Goal: Register for event/course

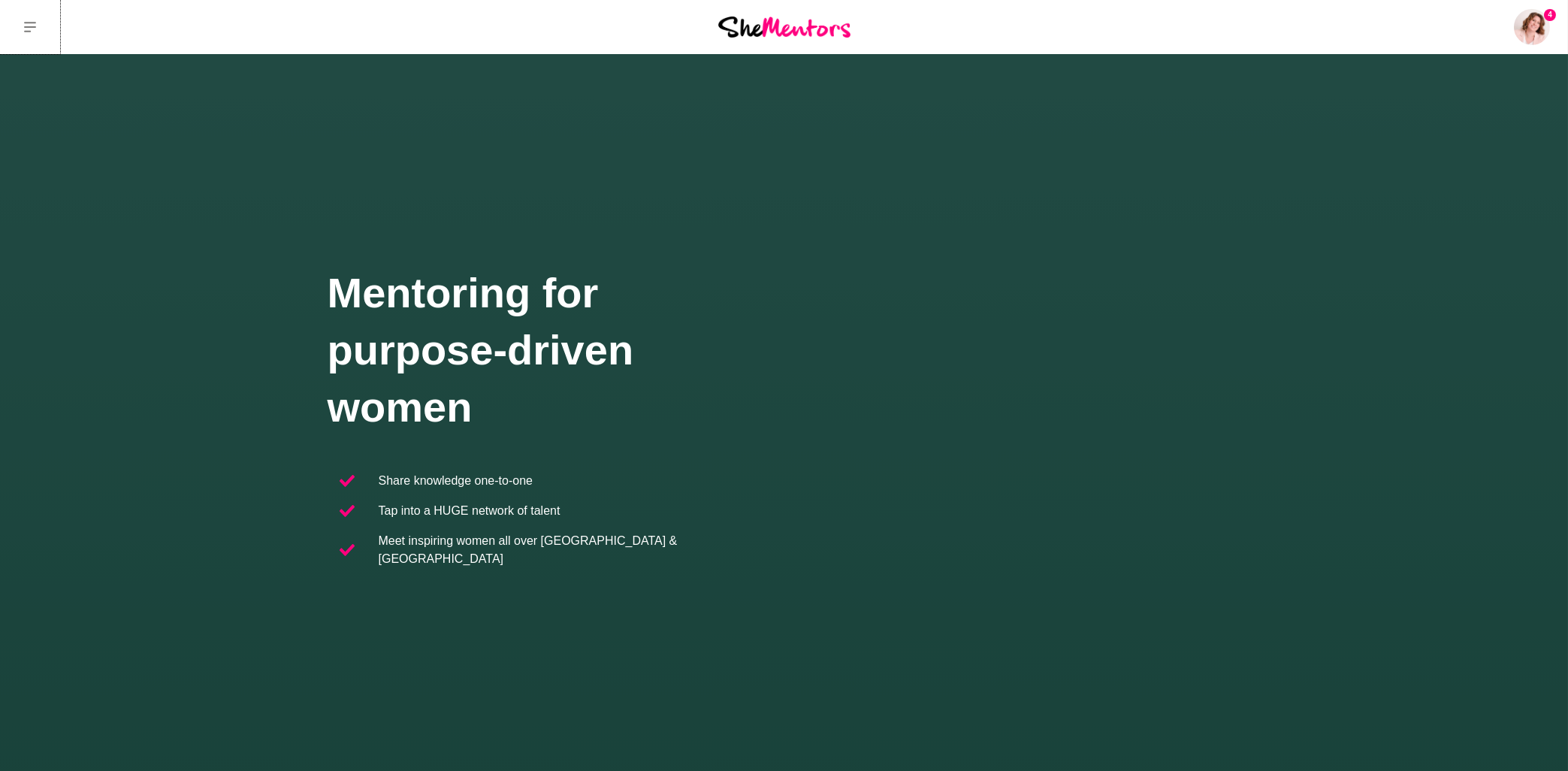
click at [37, 32] on button at bounding box center [30, 27] width 60 height 54
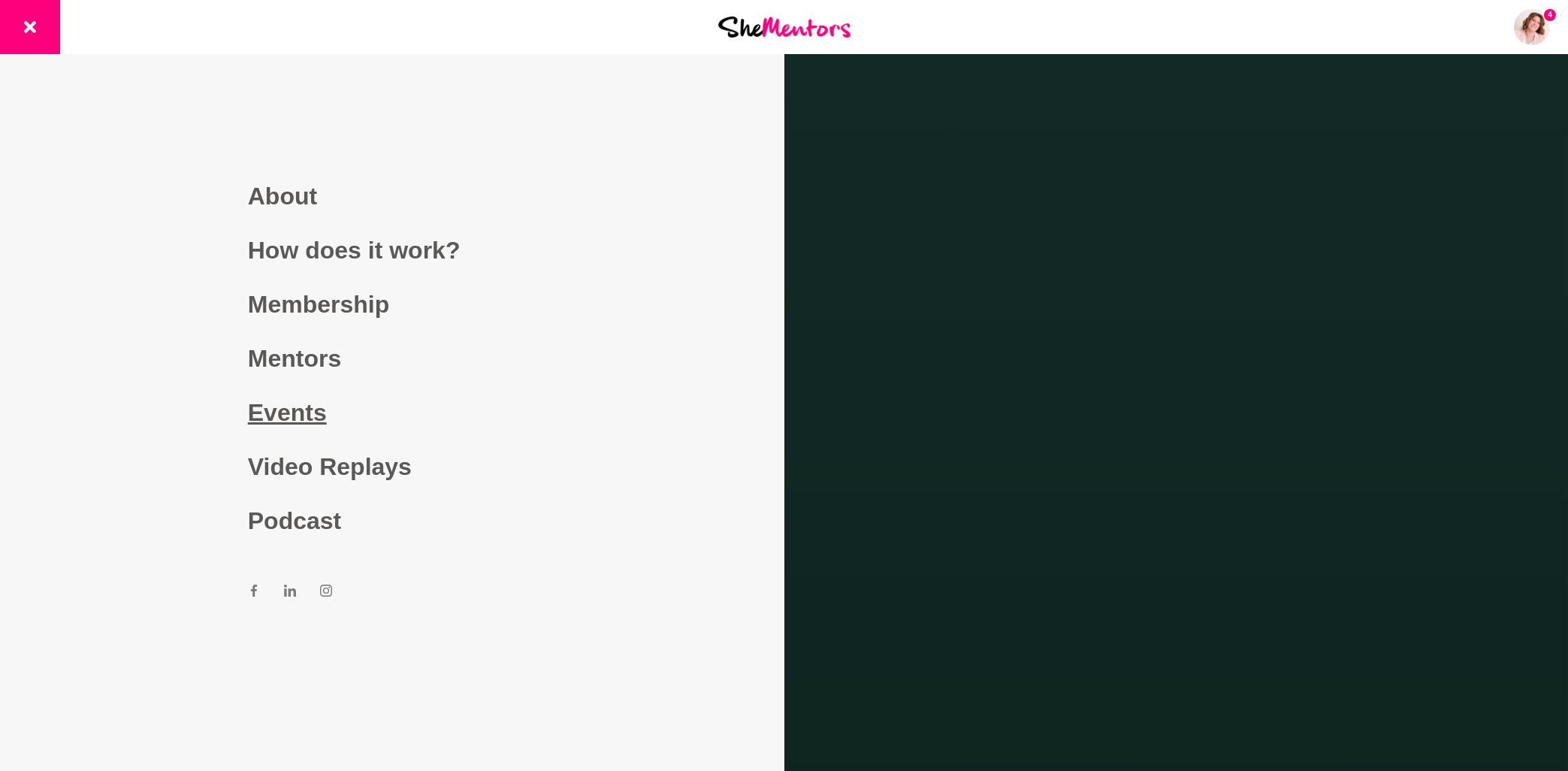
click at [310, 416] on link "Events" at bounding box center [392, 413] width 288 height 54
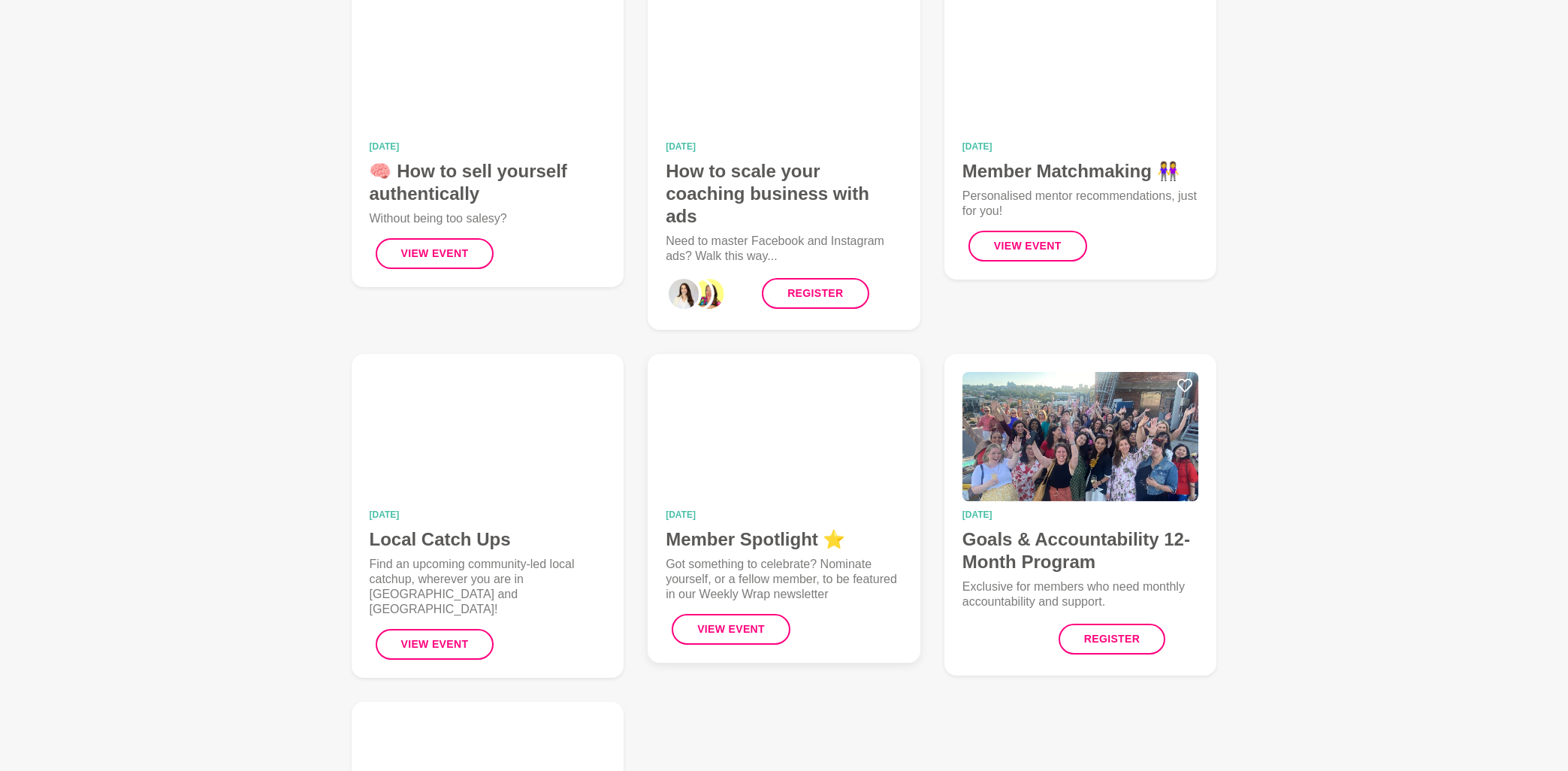
scroll to position [241, 0]
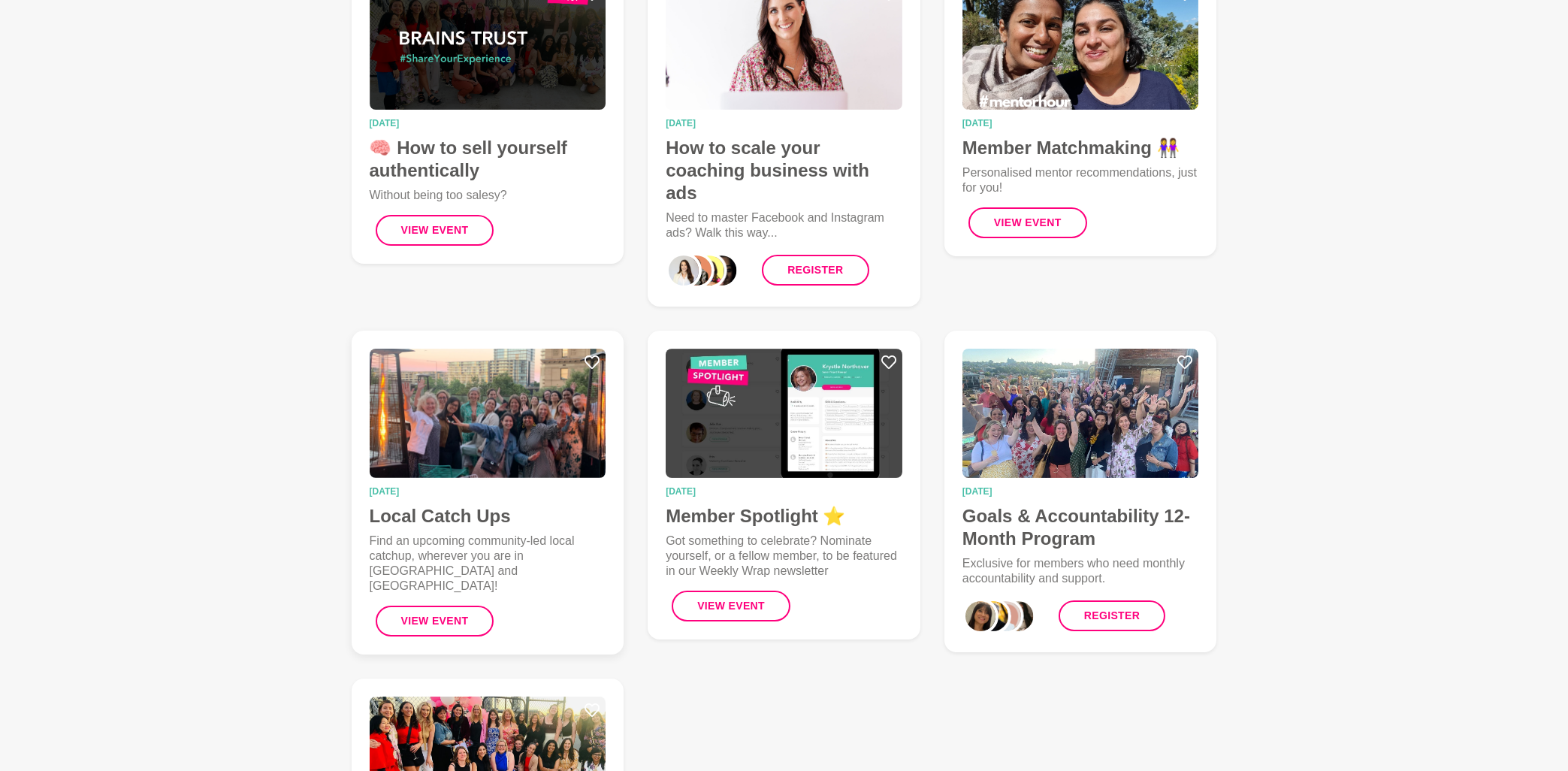
click at [465, 512] on h4 "Local Catch Ups" at bounding box center [488, 516] width 237 height 23
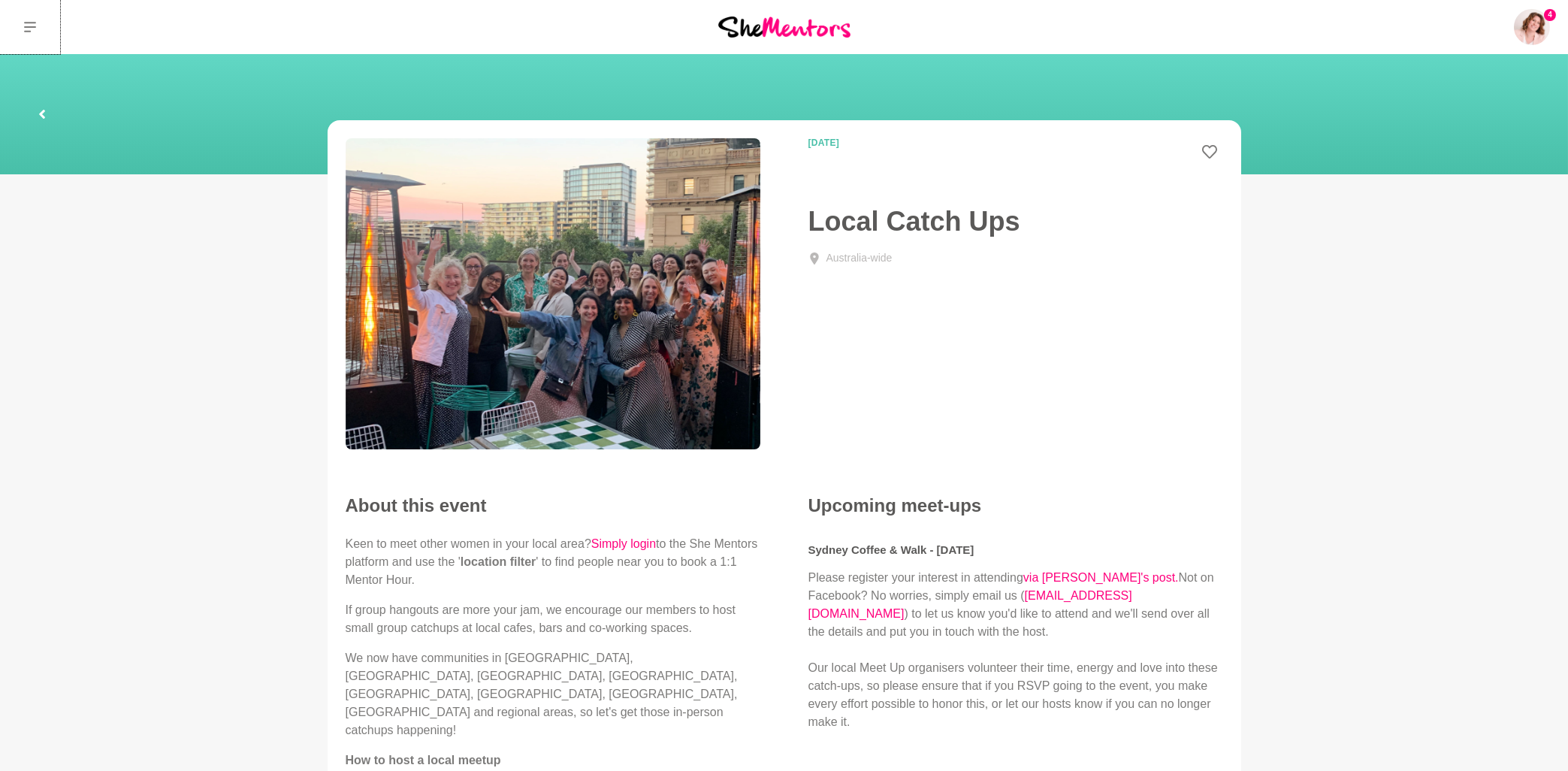
click at [26, 30] on icon at bounding box center [30, 27] width 12 height 12
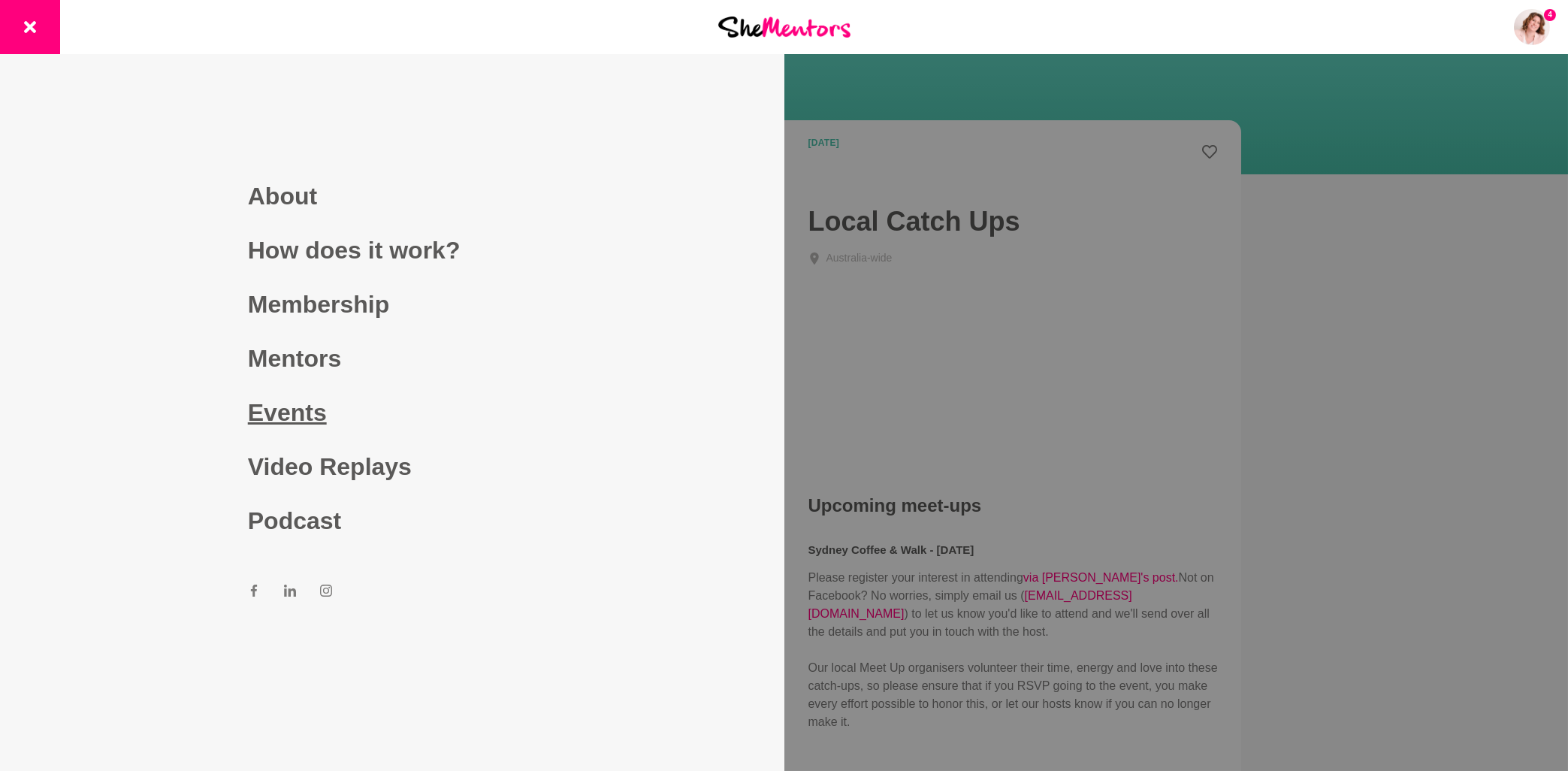
click at [305, 418] on link "Events" at bounding box center [392, 413] width 288 height 54
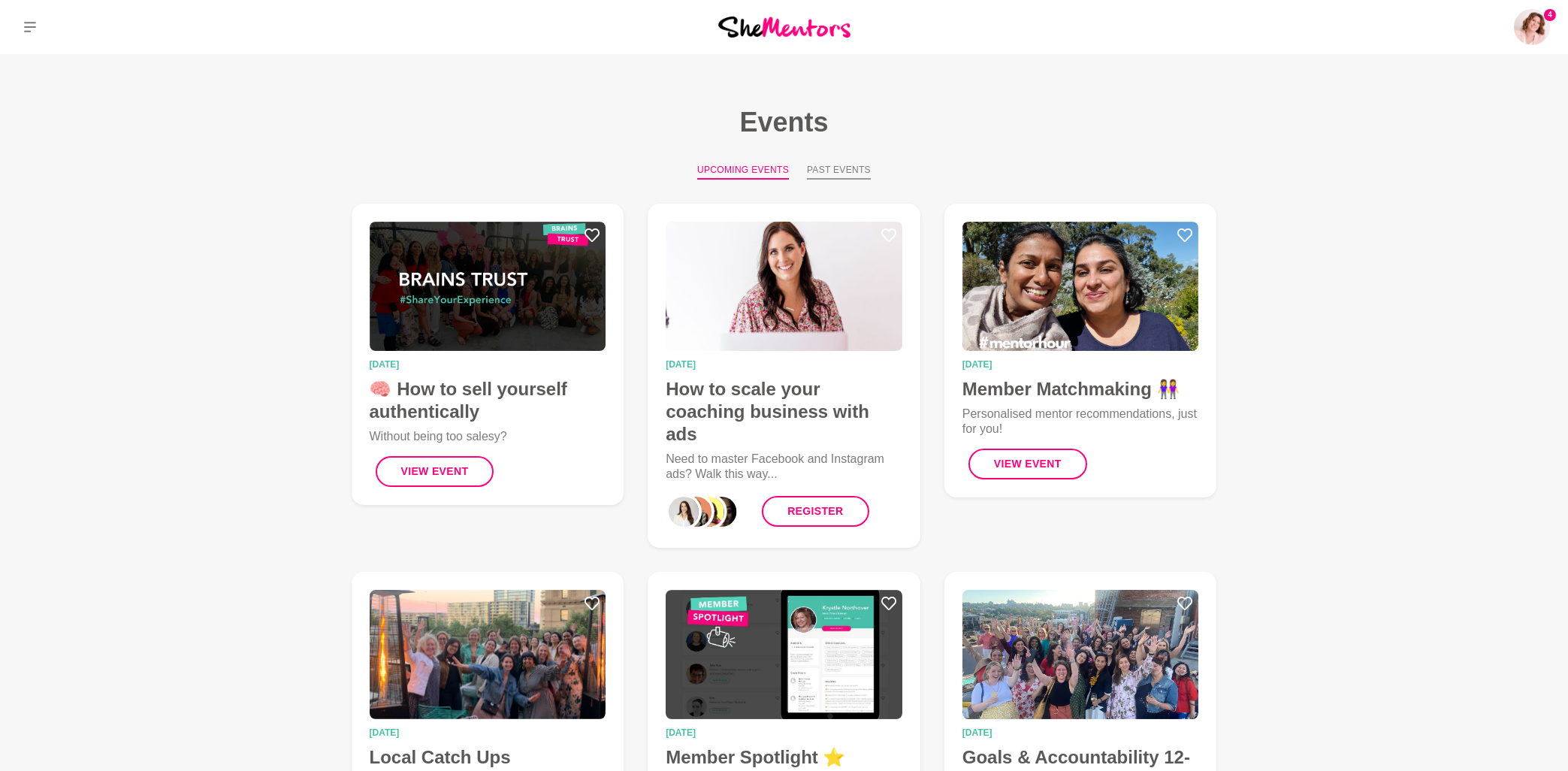
click at [823, 172] on button "Past Events" at bounding box center [839, 171] width 64 height 17
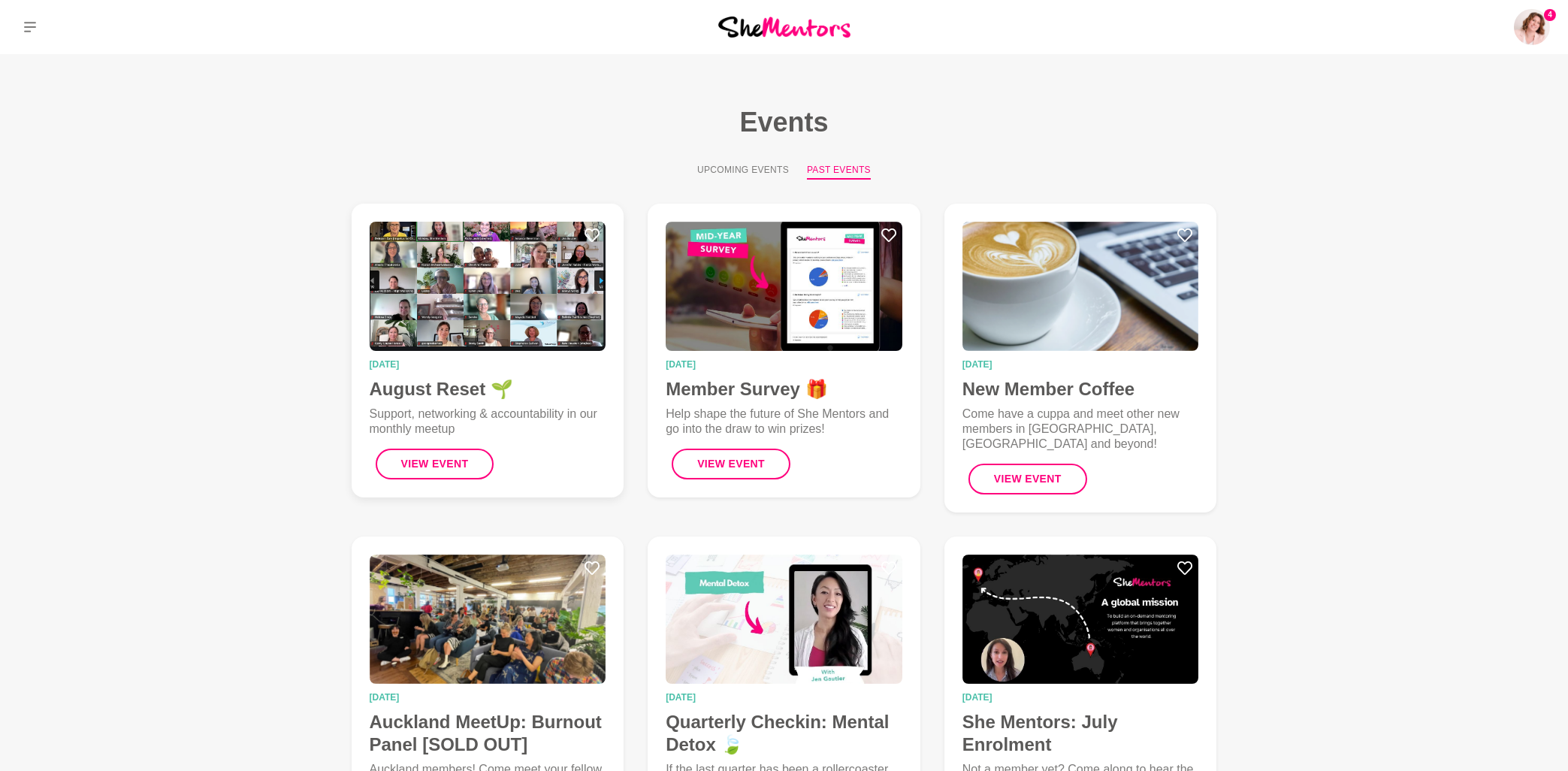
click at [394, 364] on time "[DATE]" at bounding box center [488, 364] width 237 height 9
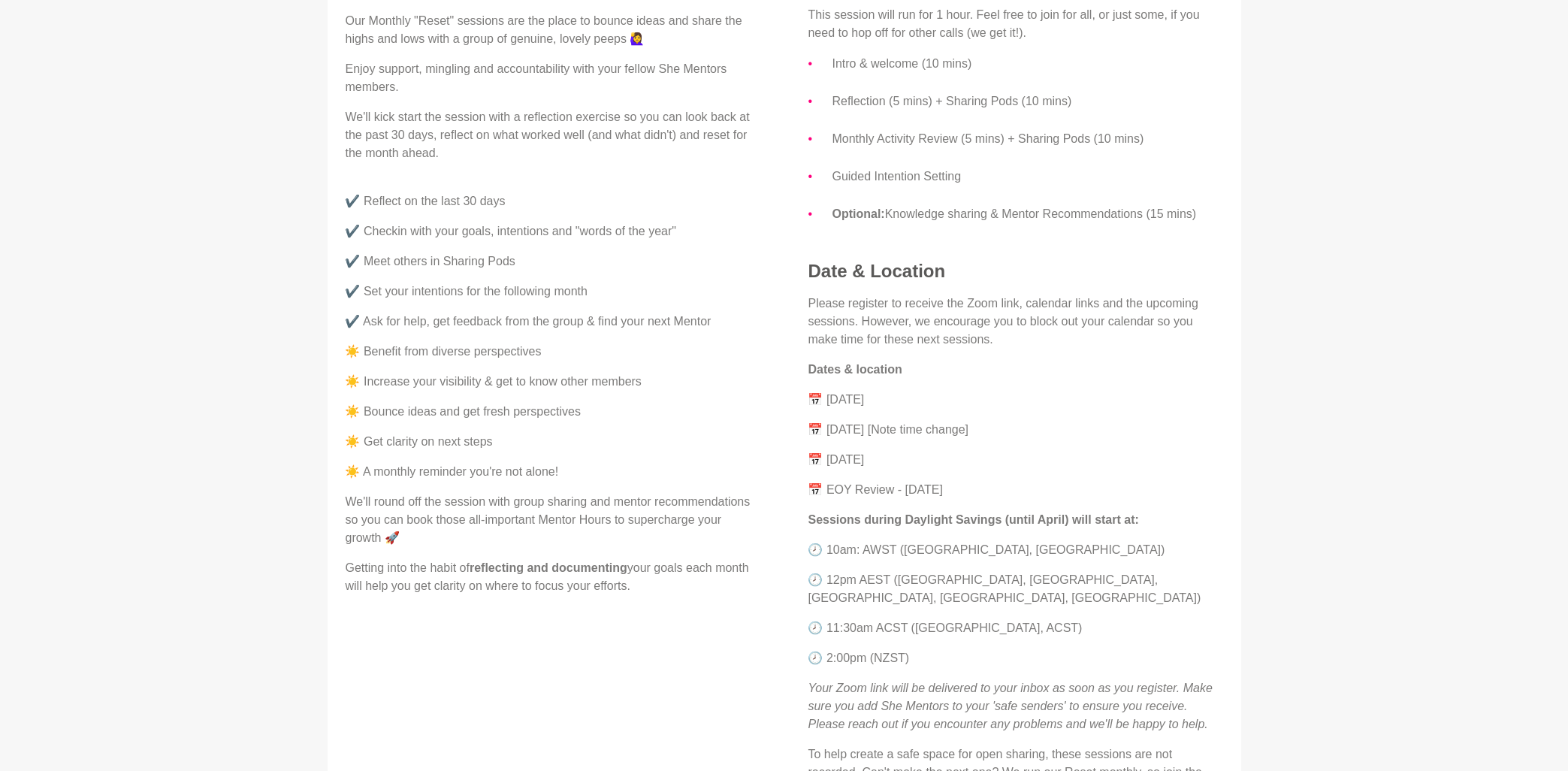
scroll to position [484, 0]
